Goal: Register for event/course

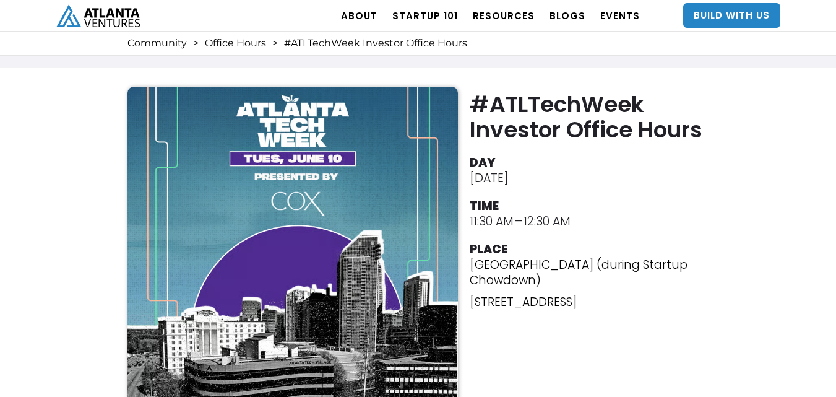
drag, startPoint x: 461, startPoint y: 306, endPoint x: 735, endPoint y: 319, distance: 274.4
click at [735, 319] on div "#ATLTechWeek Investor Office Hours DAY [DATE] TIME 11:30 AM – 12:30 AM [GEOGRAP…" at bounding box center [418, 252] width 836 height 369
click at [748, 319] on div "#ATLTechWeek Investor Office Hours DAY [DATE] TIME 11:30 AM – 12:30 AM [GEOGRAP…" at bounding box center [418, 252] width 836 height 369
click at [699, 313] on div "[GEOGRAPHIC_DATA] (during Startup Chowdown) [STREET_ADDRESS]" at bounding box center [592, 286] width 245 height 59
click at [695, 305] on p "[STREET_ADDRESS]" at bounding box center [592, 301] width 245 height 15
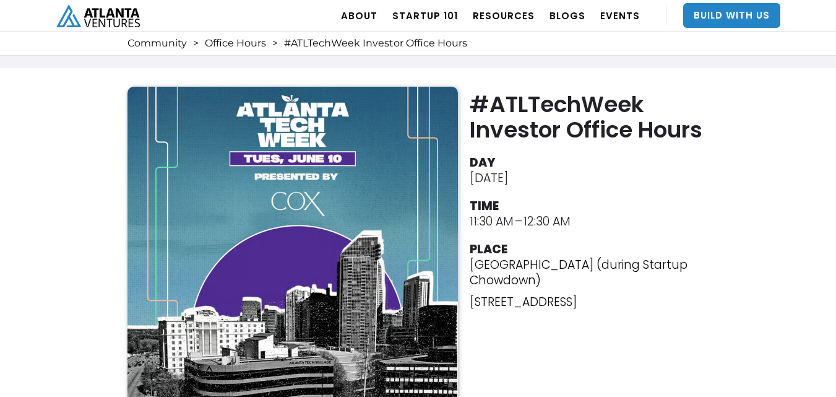
click at [695, 305] on p "[STREET_ADDRESS]" at bounding box center [592, 301] width 245 height 15
copy body "[STREET_ADDRESS] RSVP to Attend"
